Goal: Communication & Community: Answer question/provide support

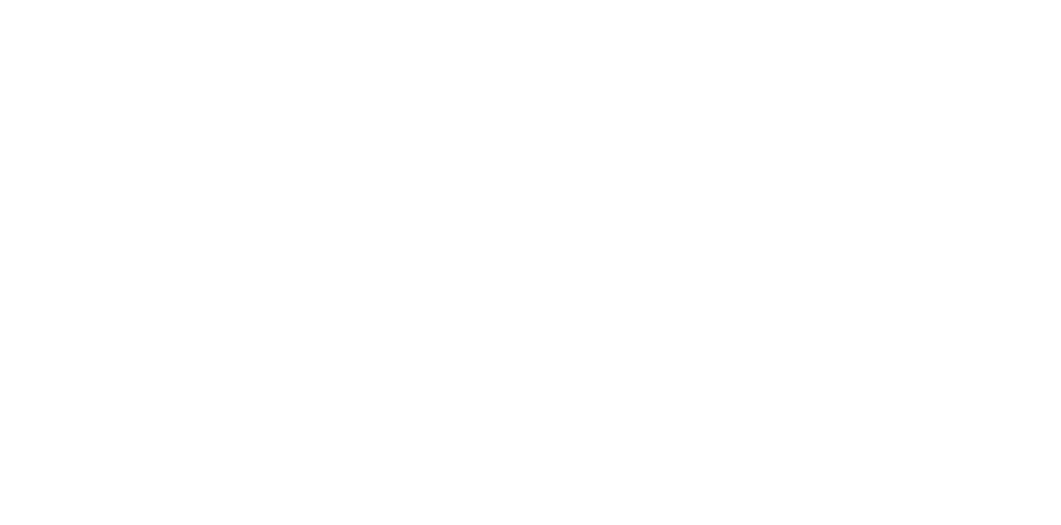
scroll to position [557, 0]
click at [220, 133] on button "Collaborate" at bounding box center [140, 144] width 157 height 41
click at [746, 488] on div at bounding box center [533, 479] width 425 height 17
click at [932, 491] on button "Send" at bounding box center [899, 478] width 65 height 25
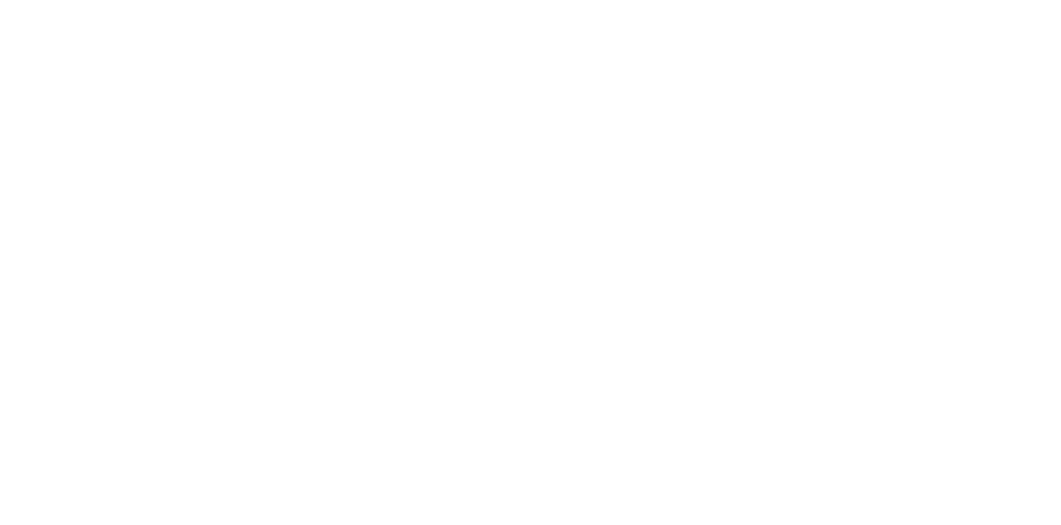
click at [887, 94] on button "Close" at bounding box center [856, 92] width 60 height 27
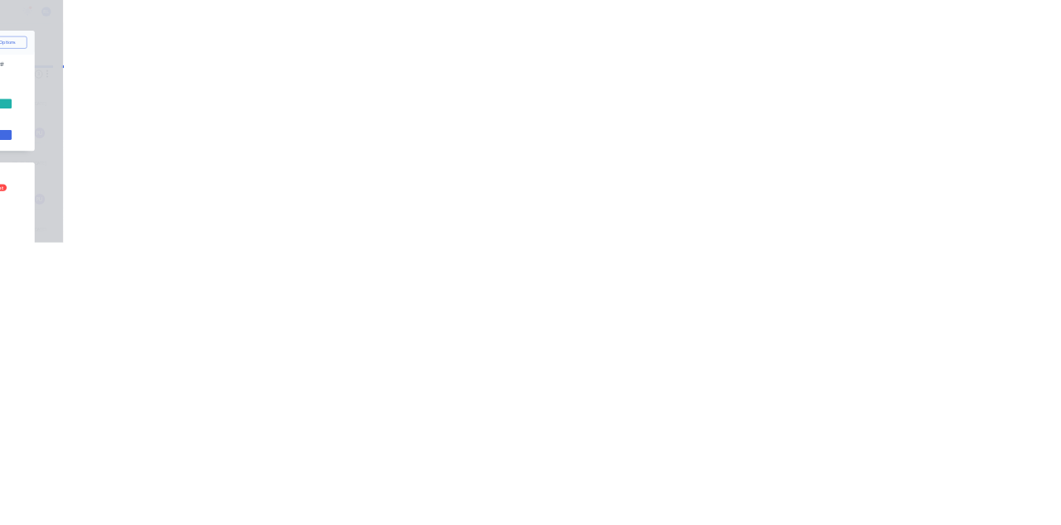
click at [220, 143] on button "Collaborate" at bounding box center [140, 144] width 157 height 41
click at [746, 488] on div at bounding box center [533, 479] width 425 height 17
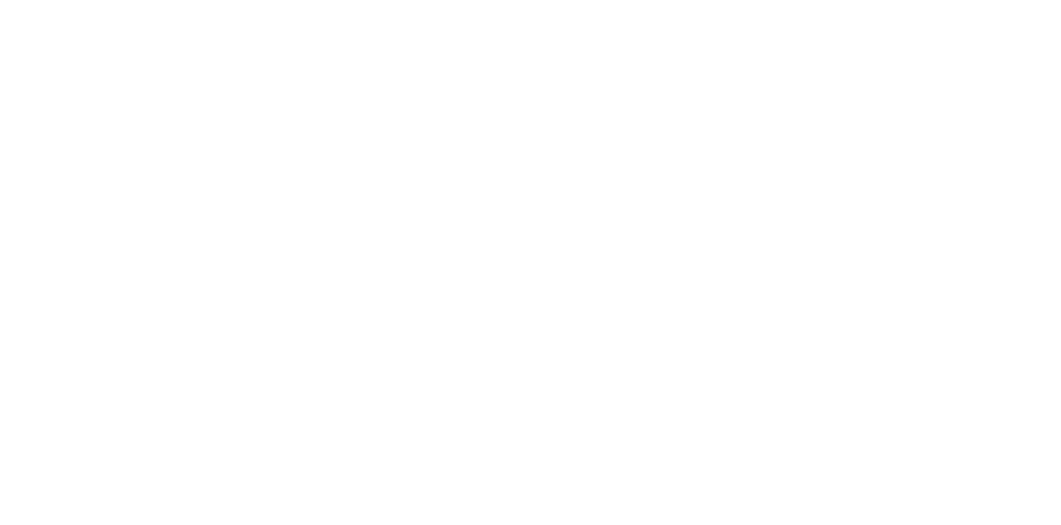
click at [932, 491] on button "Send" at bounding box center [899, 478] width 65 height 25
click at [887, 93] on button "Close" at bounding box center [856, 92] width 60 height 27
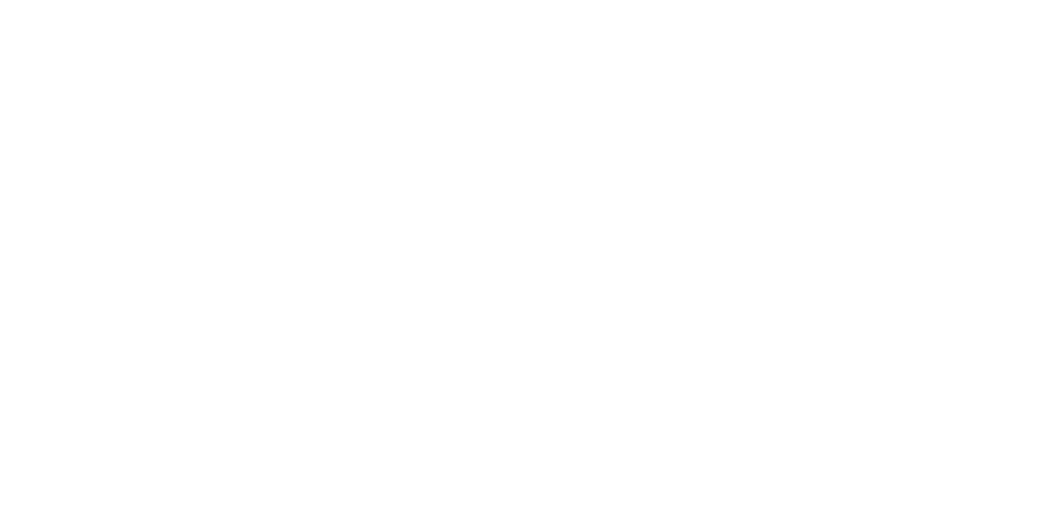
click at [220, 207] on button "Tracking" at bounding box center [140, 227] width 157 height 41
click at [645, 411] on icon "button" at bounding box center [641, 412] width 8 height 9
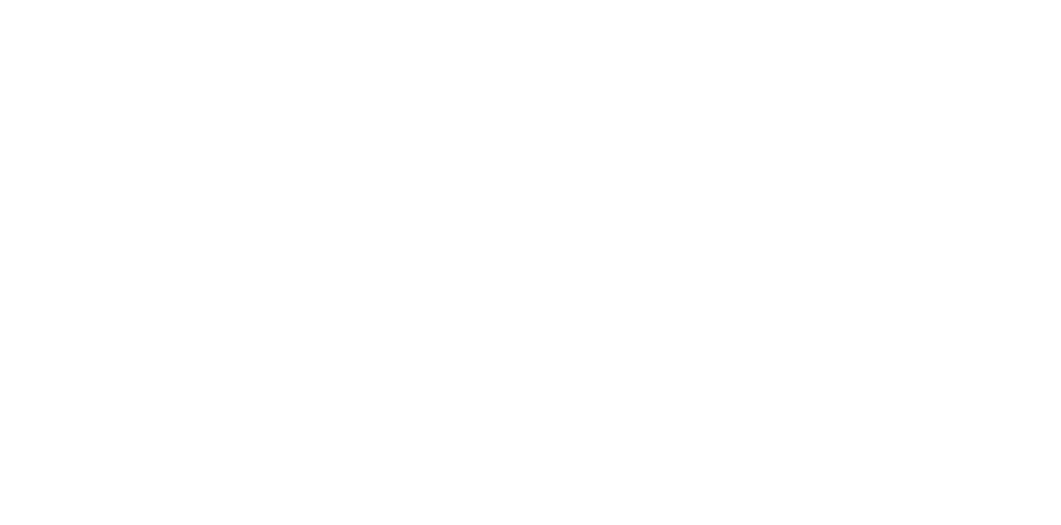
click at [524, 260] on button "Clock On" at bounding box center [478, 262] width 91 height 27
